Goal: Information Seeking & Learning: Learn about a topic

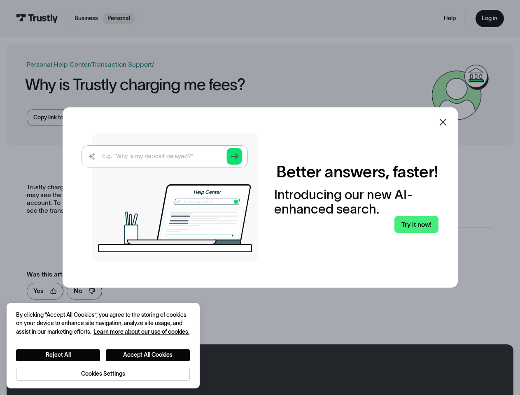
click at [258, 198] on img at bounding box center [170, 197] width 177 height 129
click at [446, 122] on icon at bounding box center [442, 122] width 7 height 7
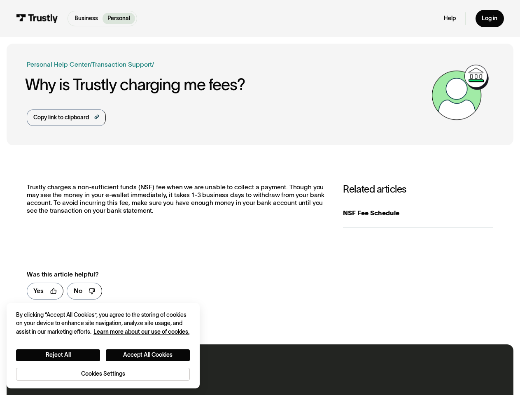
click at [58, 355] on button "Reject All" at bounding box center [58, 356] width 84 height 12
